Goal: Find specific page/section: Find specific page/section

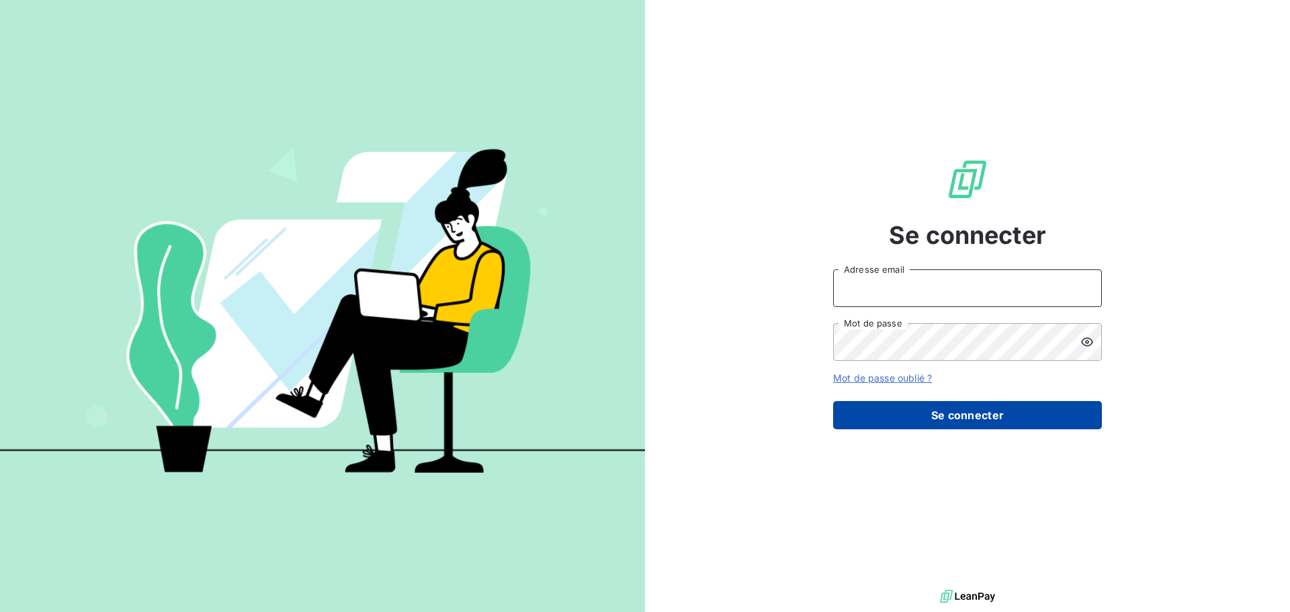
type input "[PERSON_NAME][EMAIL_ADDRESS][DOMAIN_NAME]"
click at [869, 412] on button "Se connecter" at bounding box center [967, 415] width 269 height 28
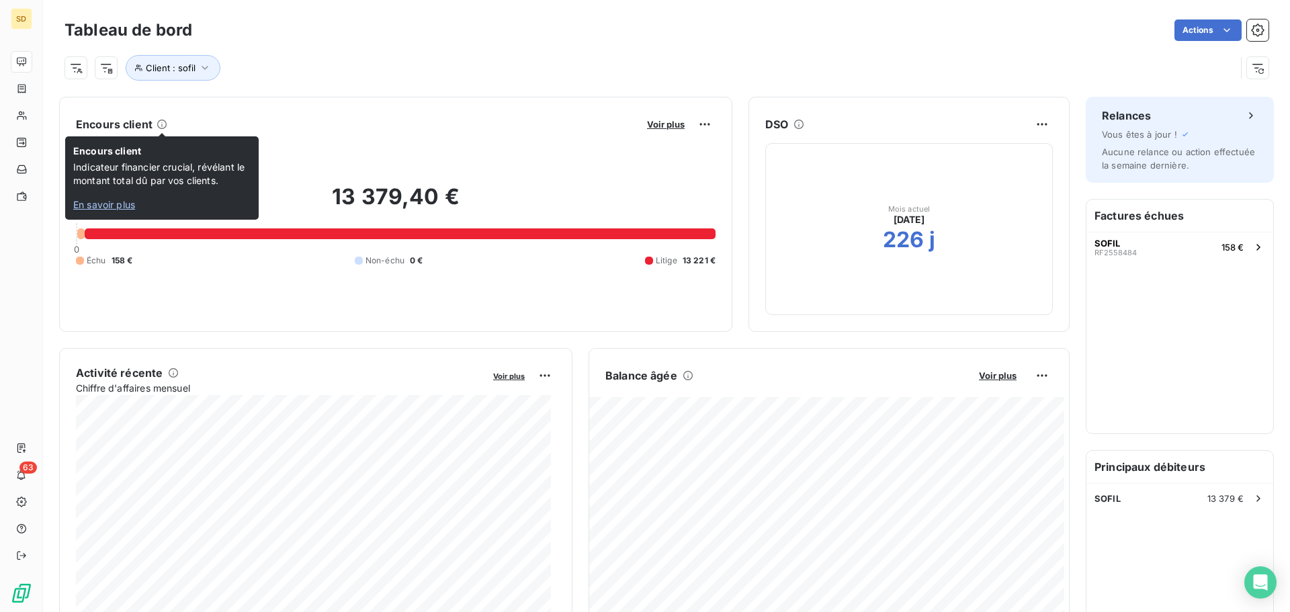
click at [162, 124] on icon at bounding box center [161, 124] width 11 height 11
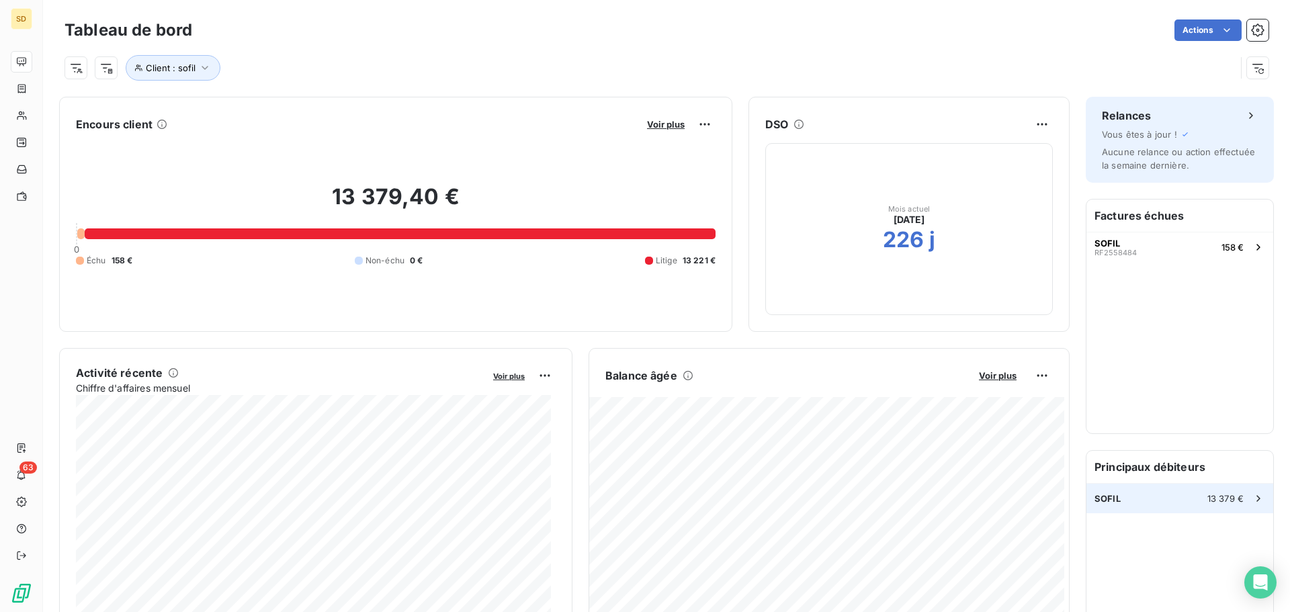
click at [1165, 502] on div "SOFIL 13 379 €" at bounding box center [1179, 499] width 187 height 30
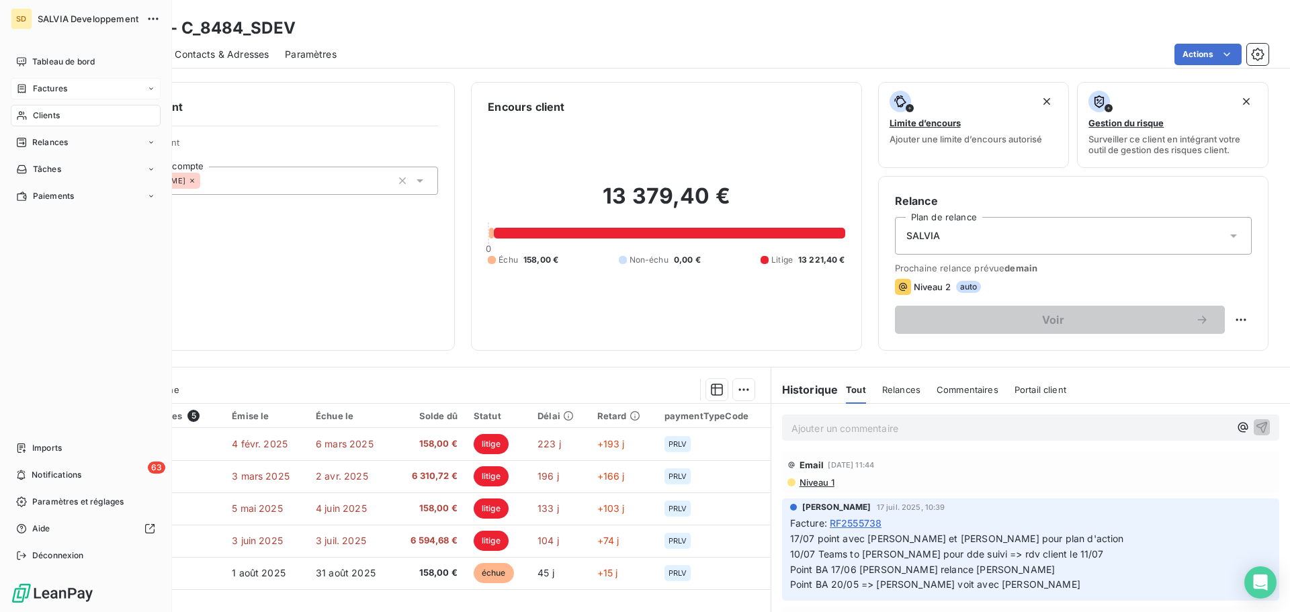
click at [105, 83] on div "Factures" at bounding box center [86, 88] width 150 height 21
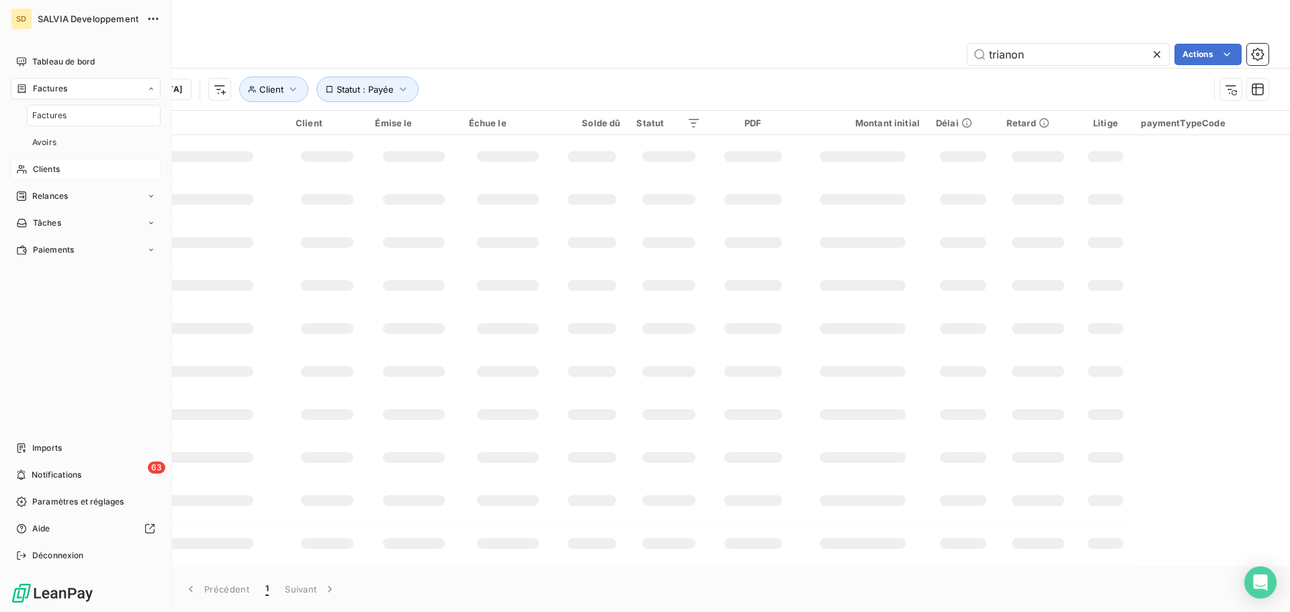
click at [74, 171] on div "Clients" at bounding box center [86, 169] width 150 height 21
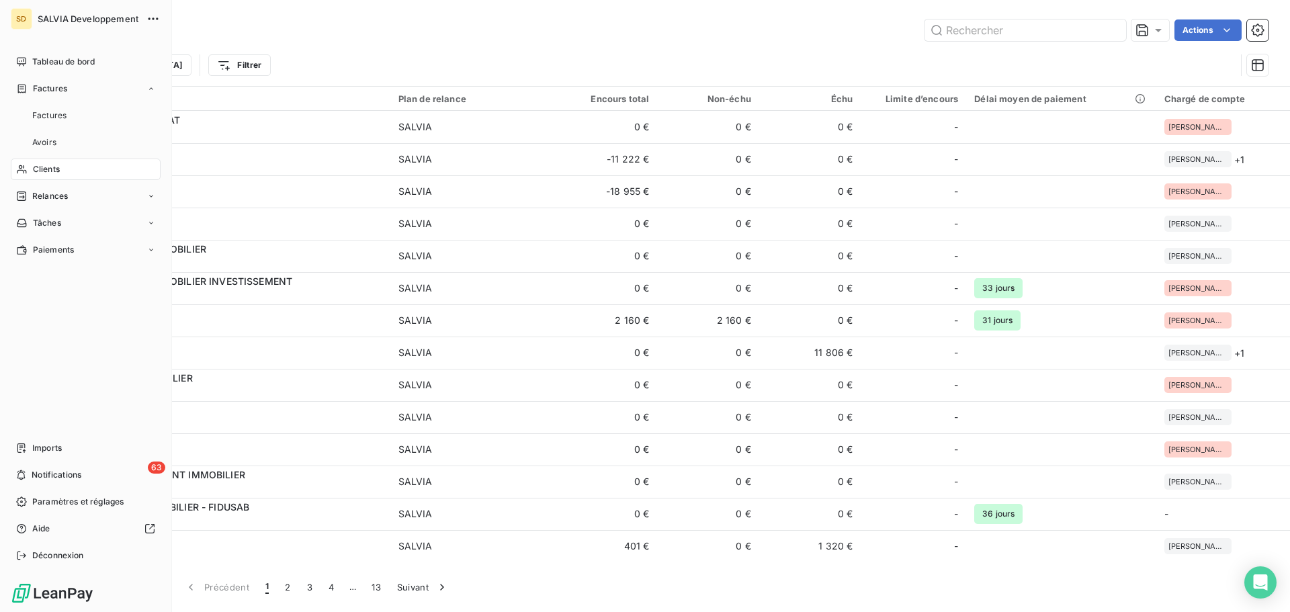
click at [74, 171] on div "Clients" at bounding box center [86, 169] width 150 height 21
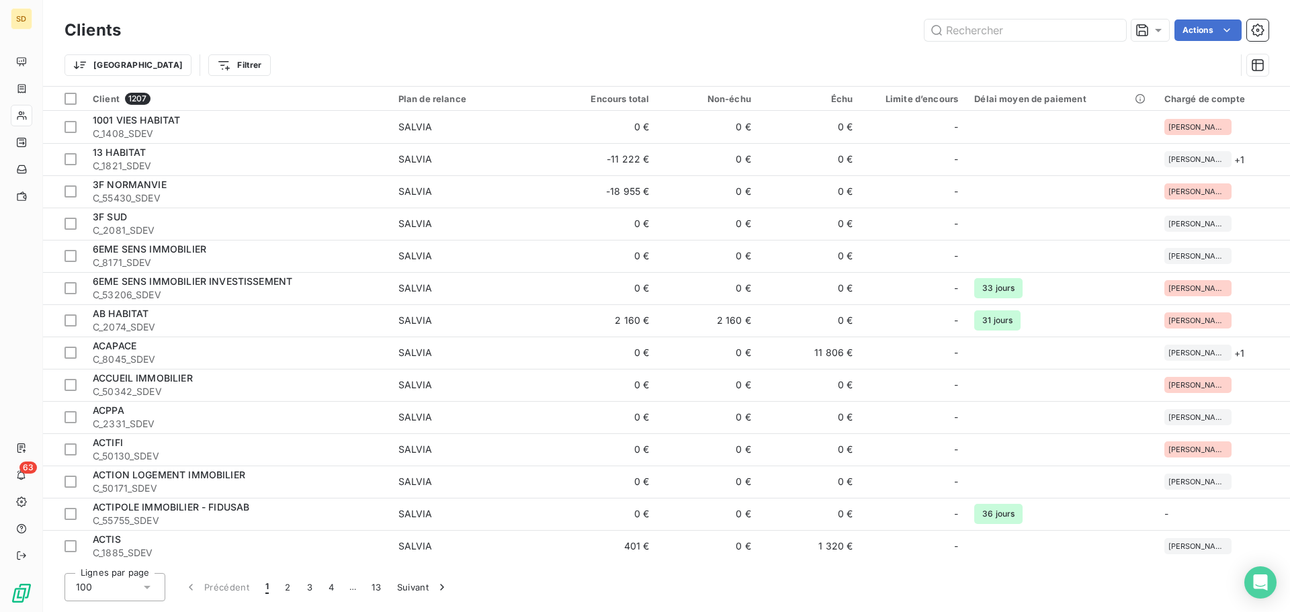
click at [353, 31] on div "Actions" at bounding box center [702, 29] width 1131 height 21
click at [1028, 30] on input "text" at bounding box center [1025, 29] width 202 height 21
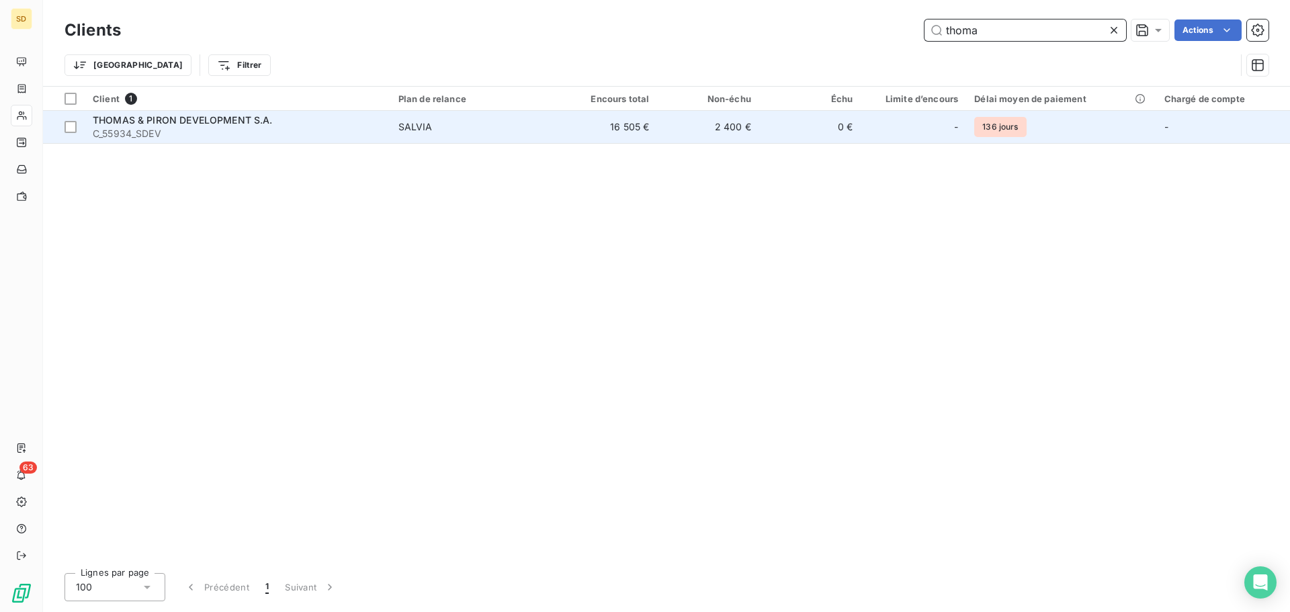
type input "thoma"
click at [592, 131] on td "16 505 €" at bounding box center [606, 127] width 102 height 32
